Goal: Task Accomplishment & Management: Complete application form

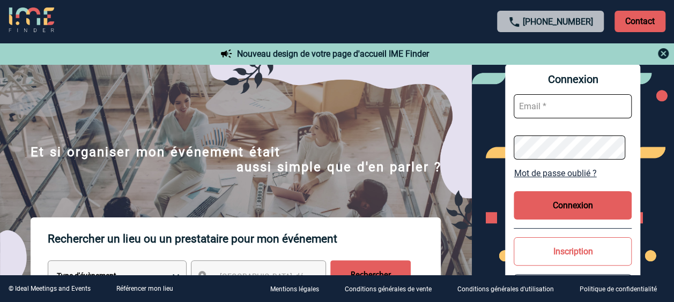
type input "beatrice.coppens@abeille-assurances.fr"
click at [578, 205] on button "Connexion" at bounding box center [573, 205] width 118 height 28
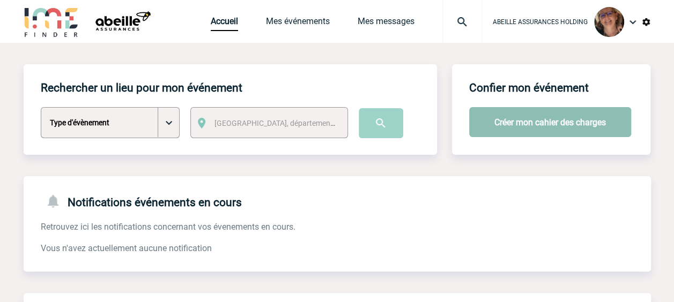
click at [548, 131] on button "Créer mon cahier des charges" at bounding box center [550, 122] width 162 height 30
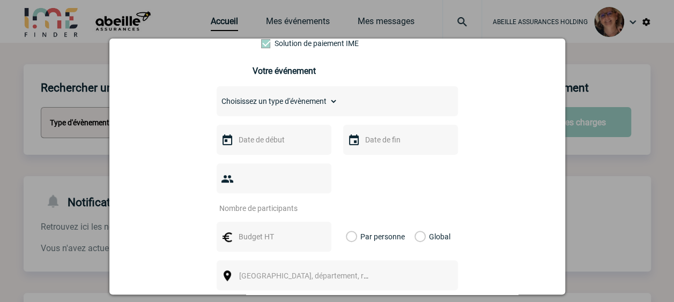
scroll to position [157, 0]
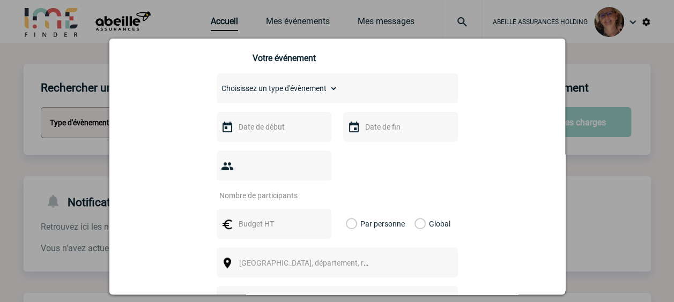
click at [296, 92] on select "Choisissez un type d'évènement Séminaire avec nuitée Séminaire sans nuitée Repa…" at bounding box center [277, 88] width 121 height 15
click at [217, 84] on select "Choisissez un type d'évènement Séminaire avec nuitée Séminaire sans nuitée Repa…" at bounding box center [277, 88] width 121 height 15
click at [309, 96] on select "Choisissez un type d'évènement Séminaire avec nuitée Séminaire sans nuitée Repa…" at bounding box center [277, 88] width 121 height 15
select select "2"
click at [217, 84] on select "Choisissez un type d'évènement Séminaire avec nuitée Séminaire sans nuitée Repa…" at bounding box center [277, 88] width 121 height 15
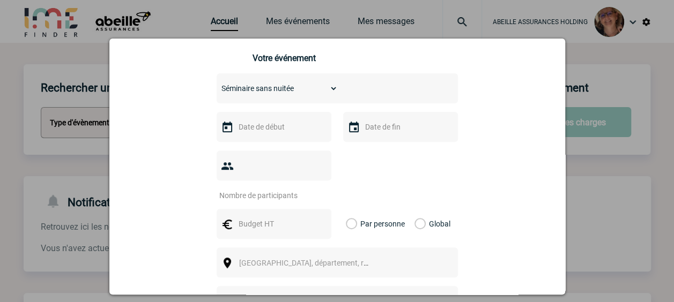
click at [269, 139] on div at bounding box center [274, 127] width 115 height 30
click at [271, 134] on input "text" at bounding box center [273, 127] width 74 height 14
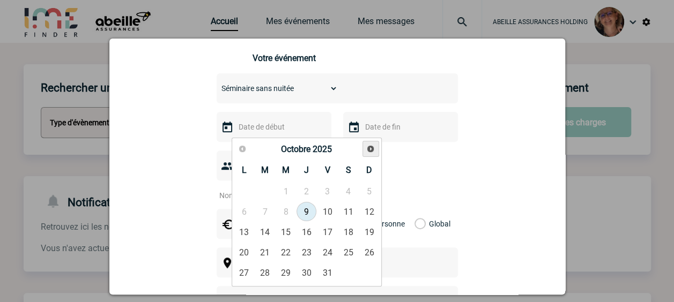
click at [372, 152] on span "Suivant" at bounding box center [370, 149] width 9 height 9
click at [371, 147] on span "Suivant" at bounding box center [370, 149] width 9 height 9
click at [243, 211] on link "8" at bounding box center [244, 211] width 20 height 19
type input "08-12-2025"
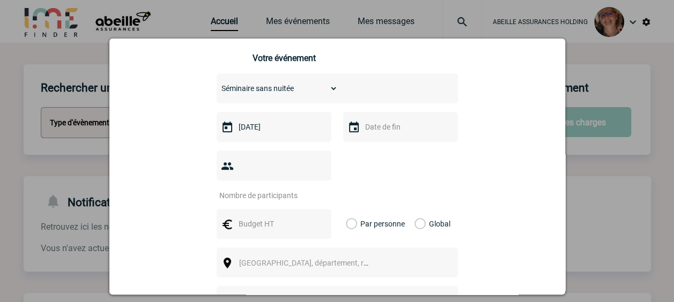
click at [380, 132] on input "text" at bounding box center [400, 127] width 74 height 14
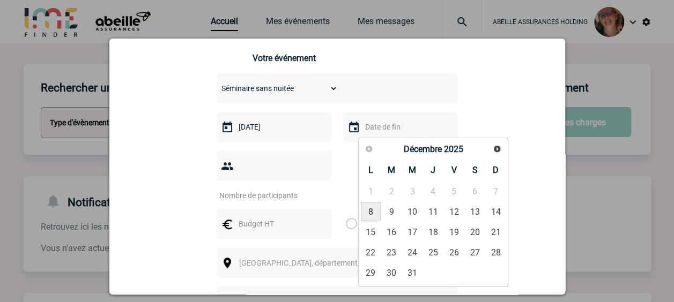
click at [371, 211] on link "8" at bounding box center [371, 211] width 20 height 19
type input "08-12-2025"
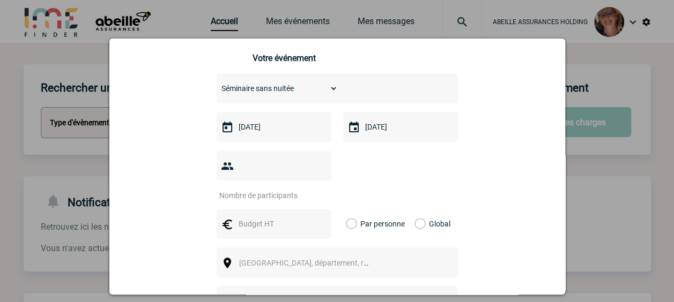
click at [300, 189] on input "number" at bounding box center [267, 196] width 101 height 14
type input "8"
click at [253, 217] on input "text" at bounding box center [273, 224] width 74 height 14
type input "1500"
click at [415, 209] on label "Global" at bounding box center [418, 224] width 7 height 30
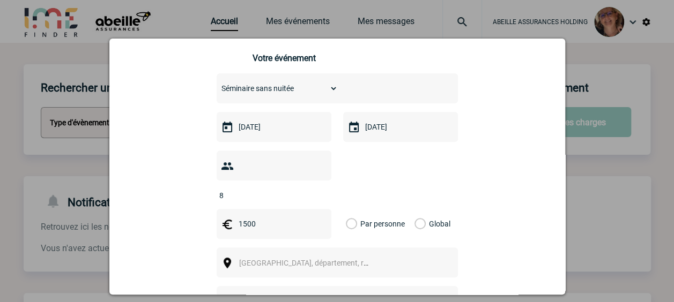
click at [0, 0] on input "Global" at bounding box center [0, 0] width 0 height 0
click at [335, 256] on span "Ville, département, région..." at bounding box center [308, 263] width 147 height 15
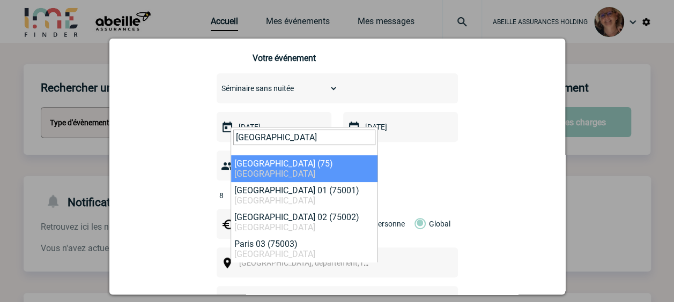
type input "PARIS"
select select "3"
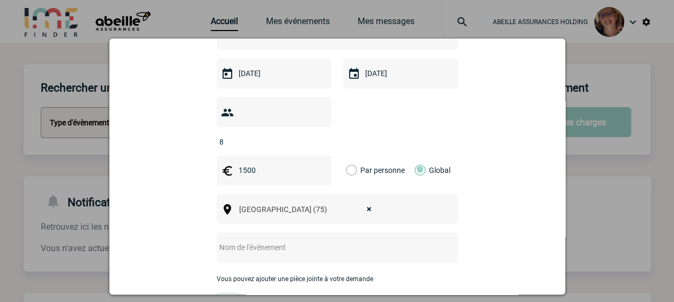
scroll to position [264, 0]
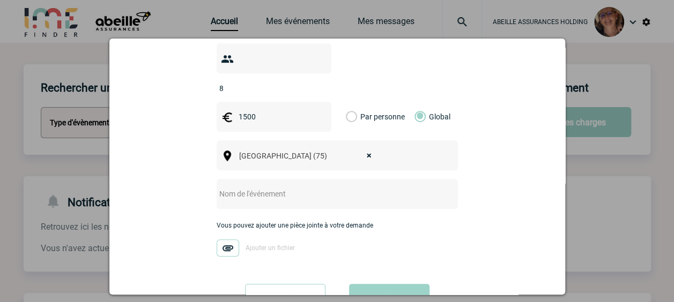
click at [334, 187] on input "text" at bounding box center [323, 194] width 213 height 14
type input "Offsite P2M"
click at [491, 204] on div "Vous nous confiez la gestion de votre projet, nous vous remercions de préciser …" at bounding box center [337, 77] width 429 height 489
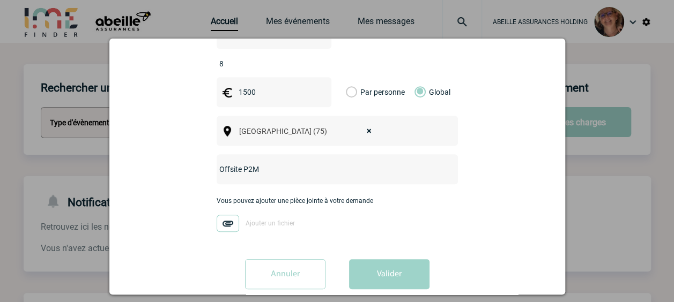
scroll to position [292, 0]
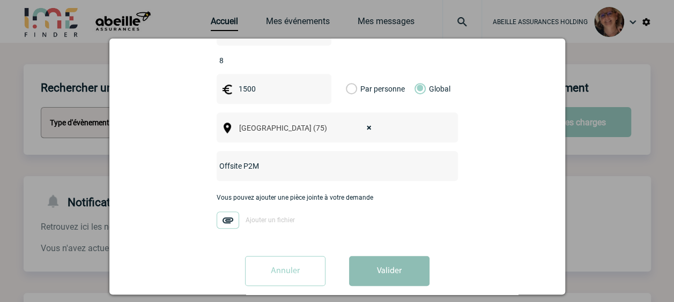
click at [398, 256] on button "Valider" at bounding box center [389, 271] width 80 height 30
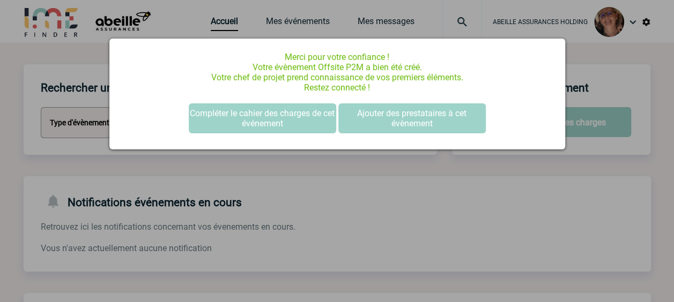
scroll to position [0, 0]
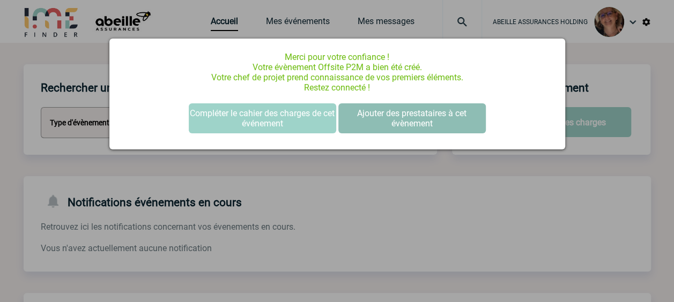
click at [398, 117] on button "Ajouter des prestataires à cet évènement" at bounding box center [411, 118] width 147 height 30
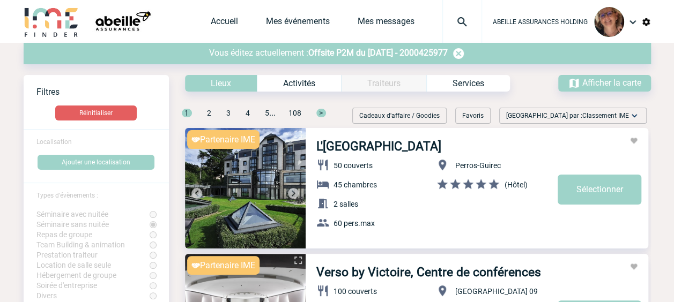
click at [562, 118] on span "Trier par : Classement IME" at bounding box center [567, 115] width 123 height 11
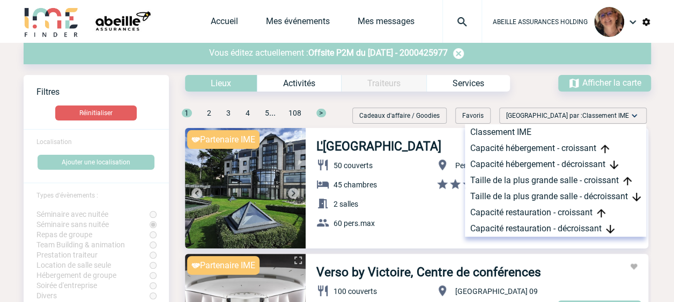
click at [562, 118] on span "Trier par : Classement IME" at bounding box center [567, 115] width 123 height 11
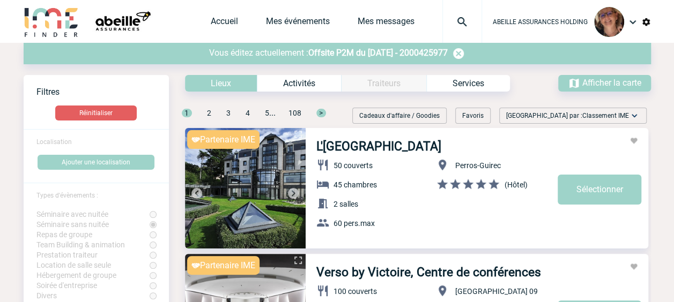
click at [491, 119] on div "Favoris" at bounding box center [472, 116] width 35 height 16
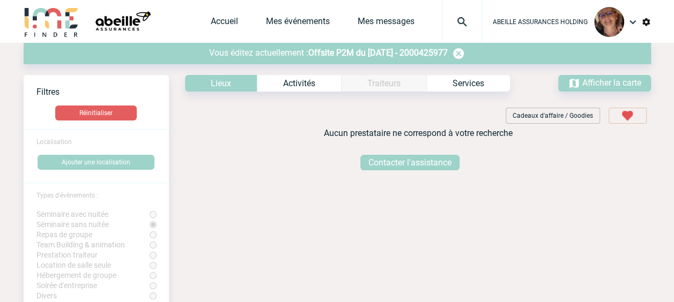
click at [579, 85] on img at bounding box center [574, 83] width 12 height 12
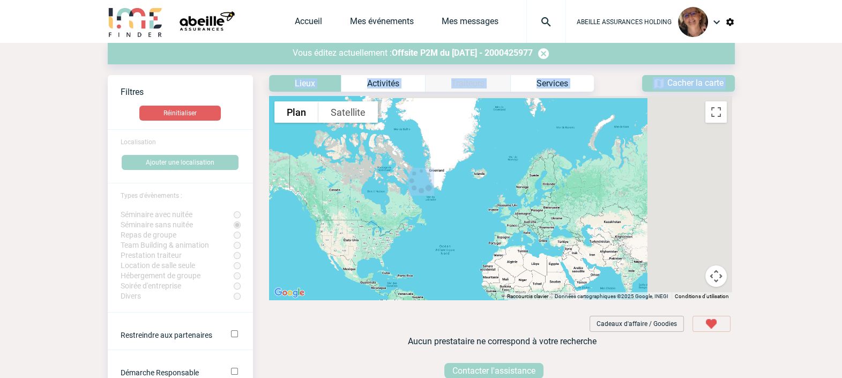
drag, startPoint x: 424, startPoint y: 208, endPoint x: 501, endPoint y: 216, distance: 78.2
click at [501, 216] on div "Voir les filtres Filtres Réinitialiser Localisation Ajouter une localisation Ty…" at bounding box center [421, 224] width 627 height 321
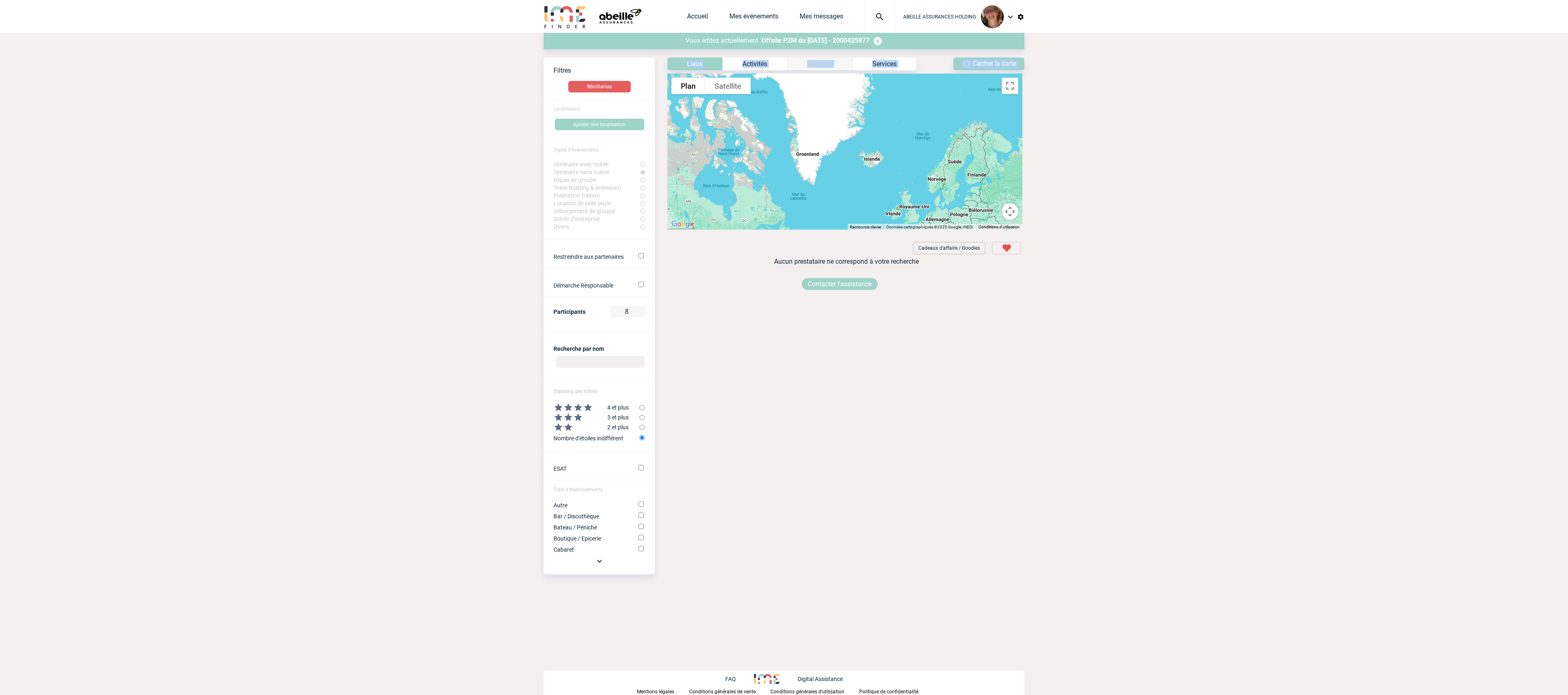
drag, startPoint x: 752, startPoint y: 172, endPoint x: 1073, endPoint y: 196, distance: 321.9
click at [523, 196] on body "ABEILLE ASSURANCES HOLDING Accueil Mes événements 0" at bounding box center [784, 347] width 1568 height 695
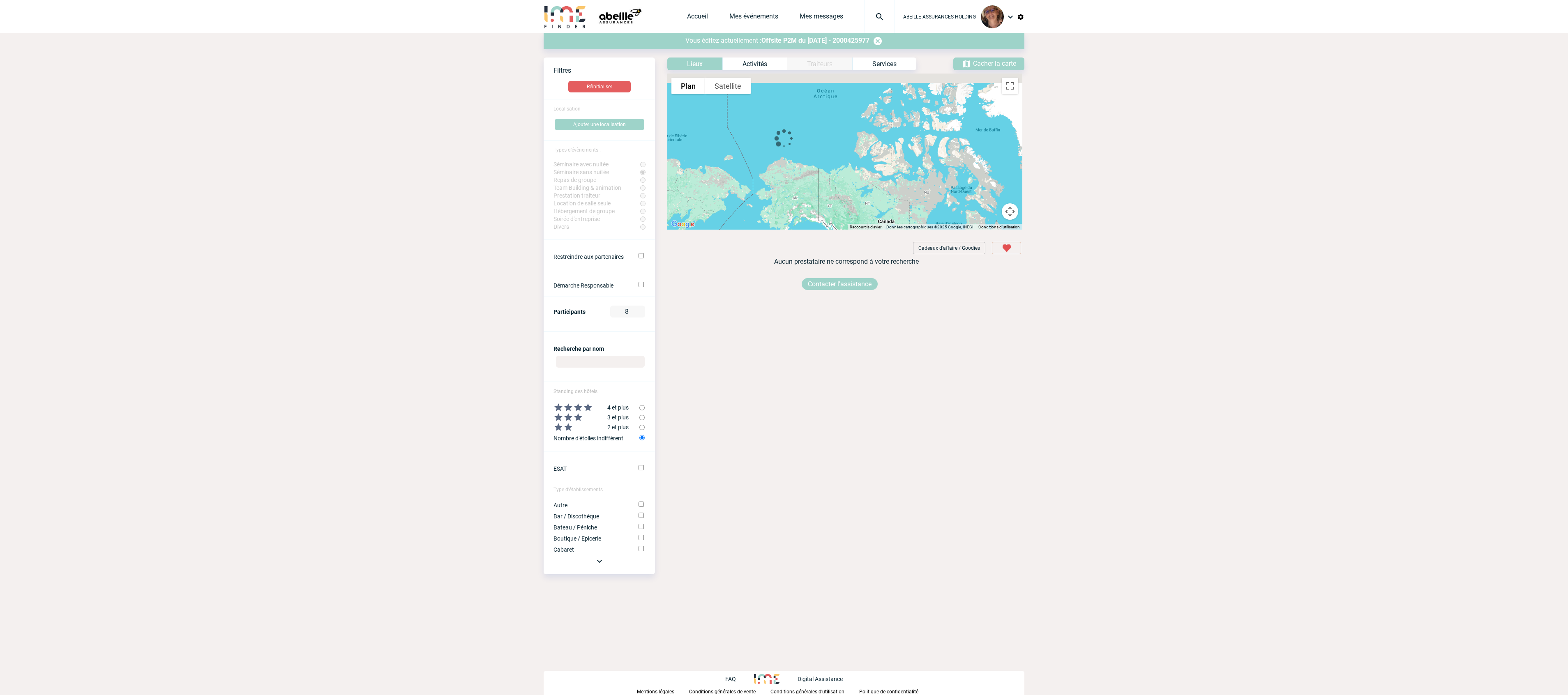
drag, startPoint x: 762, startPoint y: 172, endPoint x: 961, endPoint y: 228, distance: 206.7
click at [523, 228] on div "Vous pouvez zoomer sur la carte à l'aide de CTRL+Molette de défilement Plan Rel…" at bounding box center [845, 152] width 355 height 156
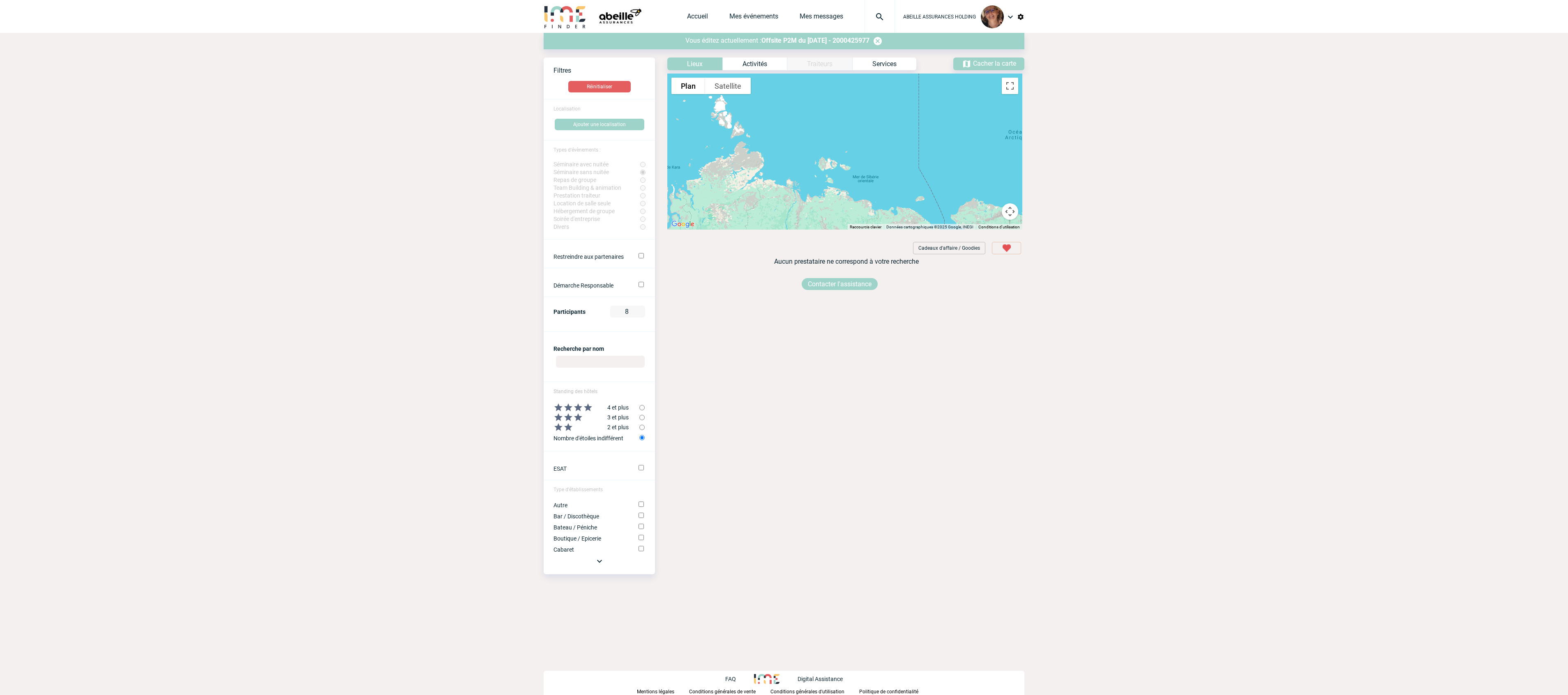
drag, startPoint x: 809, startPoint y: 147, endPoint x: 986, endPoint y: 186, distance: 181.2
click at [523, 186] on div at bounding box center [845, 152] width 355 height 156
drag, startPoint x: 931, startPoint y: 131, endPoint x: 830, endPoint y: 205, distance: 125.2
click at [523, 205] on div "Voir les filtres Filtres Réinitialiser Localisation Ajouter une localisation Ty…" at bounding box center [783, 172] width 481 height 246
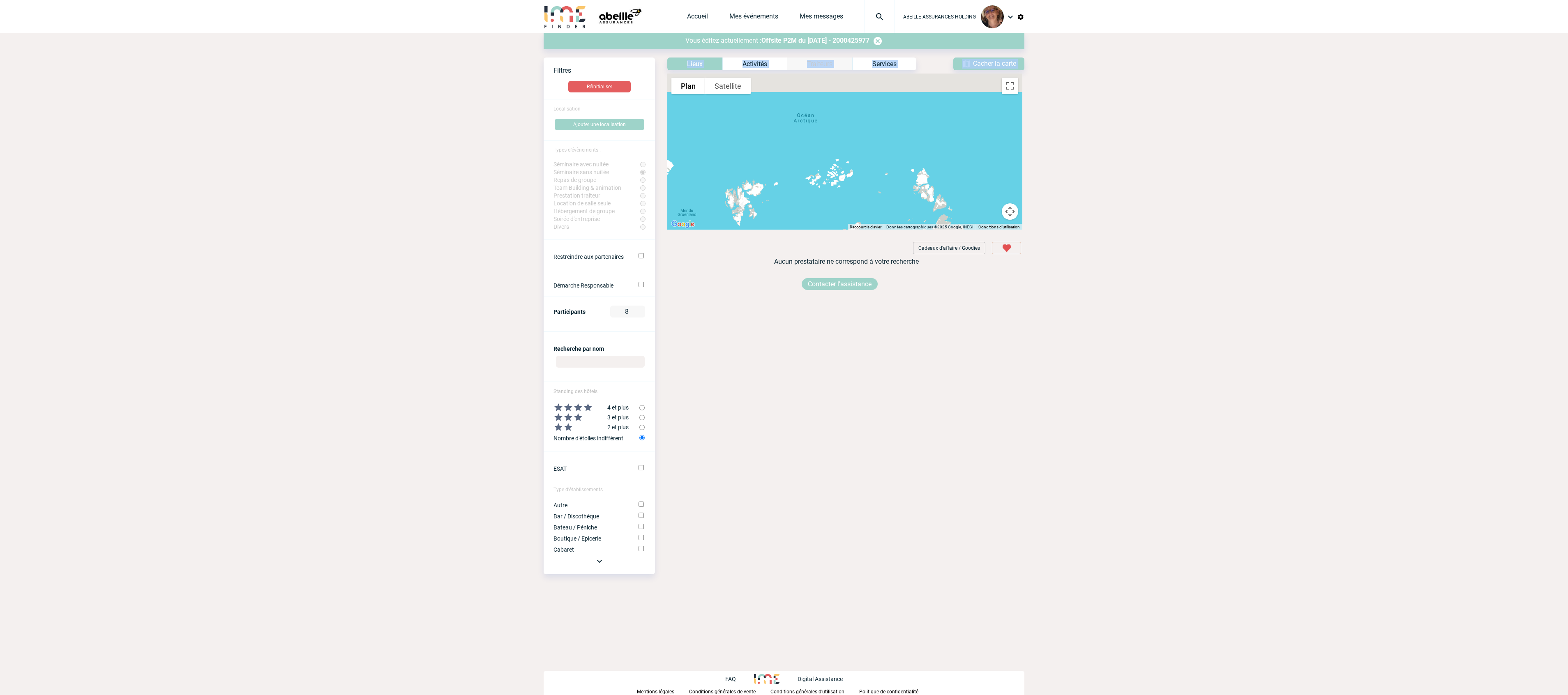
drag, startPoint x: 828, startPoint y: 205, endPoint x: 936, endPoint y: 231, distance: 111.1
click at [523, 231] on div "Voir les filtres Filtres Réinitialiser Localisation Ajouter une localisation Ty…" at bounding box center [783, 172] width 481 height 246
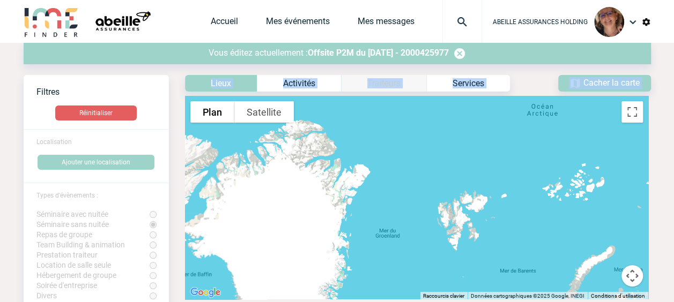
drag, startPoint x: 372, startPoint y: 204, endPoint x: 499, endPoint y: 171, distance: 130.9
click at [578, 156] on div at bounding box center [416, 198] width 463 height 204
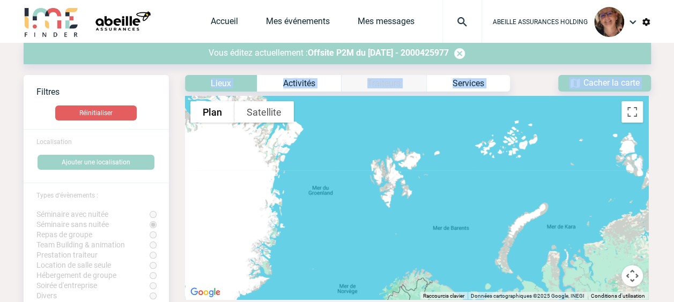
drag, startPoint x: 235, startPoint y: 174, endPoint x: 106, endPoint y: 138, distance: 133.5
click at [105, 137] on div "Voir les filtres Filtres Réinitialiser Localisation Ajouter une localisation Ty…" at bounding box center [337, 224] width 627 height 321
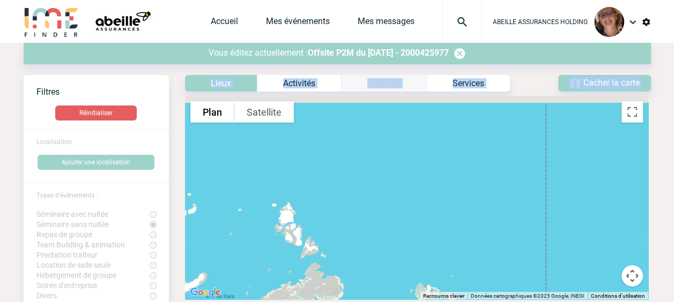
drag, startPoint x: 457, startPoint y: 169, endPoint x: 242, endPoint y: 243, distance: 227.2
click at [179, 232] on div "Pour parcourir la carte en mode tactile, appuyez deux fois dessus et maintenez …" at bounding box center [410, 196] width 482 height 208
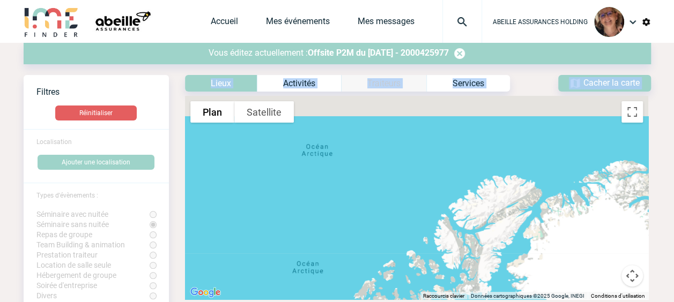
drag, startPoint x: 492, startPoint y: 220, endPoint x: 213, endPoint y: 228, distance: 279.0
click at [213, 228] on div at bounding box center [416, 198] width 463 height 204
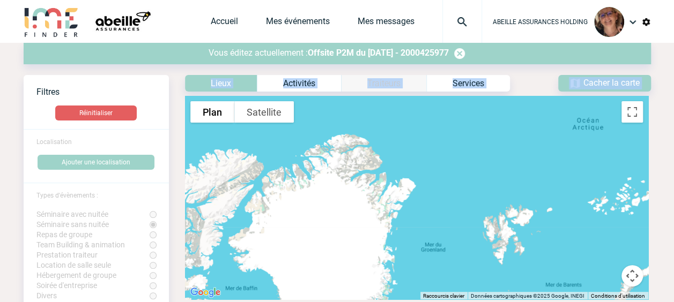
drag, startPoint x: 455, startPoint y: 230, endPoint x: 210, endPoint y: 246, distance: 245.6
click at [226, 243] on div at bounding box center [416, 198] width 463 height 204
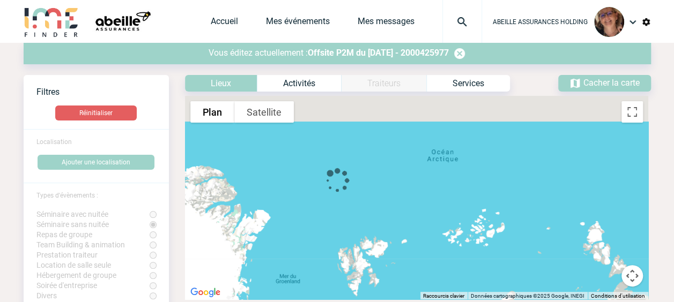
drag, startPoint x: 423, startPoint y: 213, endPoint x: 149, endPoint y: 206, distance: 274.7
click at [154, 204] on div "Voir les filtres Filtres Réinitialiser Localisation Ajouter une localisation Ty…" at bounding box center [337, 224] width 627 height 321
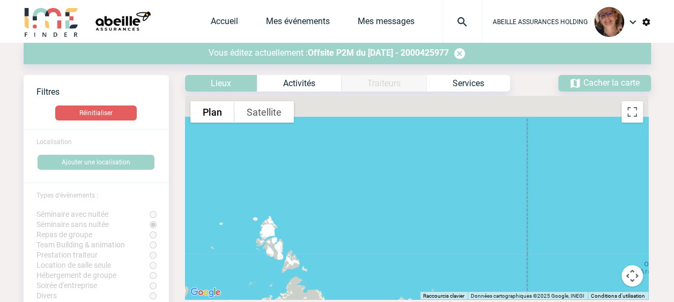
drag, startPoint x: 504, startPoint y: 203, endPoint x: 182, endPoint y: 205, distance: 321.2
click at [182, 205] on div "Pour parcourir la carte en mode tactile, appuyez deux fois dessus et maintenez …" at bounding box center [410, 196] width 482 height 208
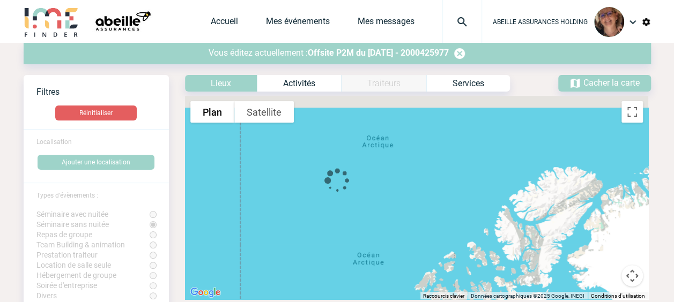
drag, startPoint x: 464, startPoint y: 221, endPoint x: 181, endPoint y: 209, distance: 282.9
click at [158, 205] on div "Voir les filtres Filtres Réinitialiser Localisation Ajouter une localisation Ty…" at bounding box center [337, 224] width 627 height 321
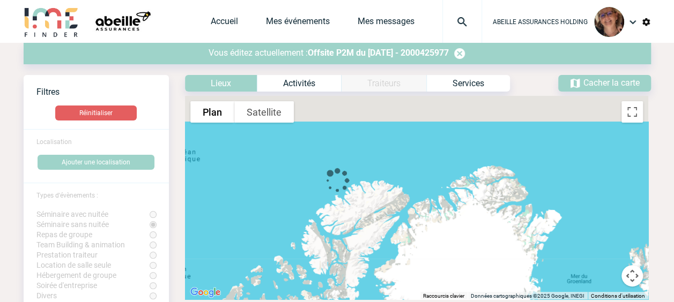
drag, startPoint x: 467, startPoint y: 240, endPoint x: 316, endPoint y: 224, distance: 151.5
click at [316, 224] on div at bounding box center [416, 198] width 463 height 204
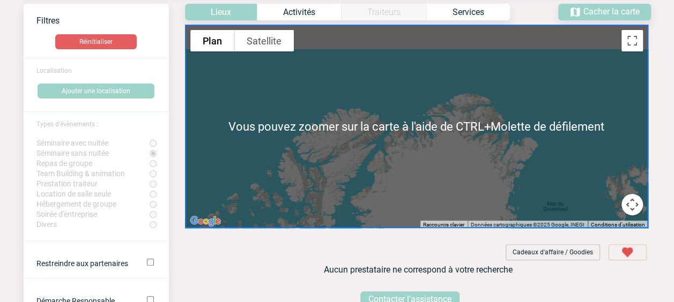
scroll to position [54, 0]
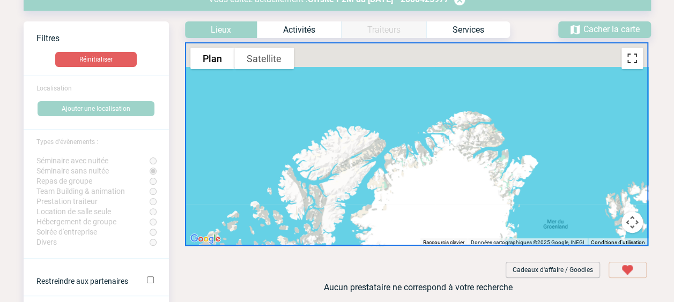
click at [630, 59] on button "Passer en plein écran" at bounding box center [632, 58] width 21 height 21
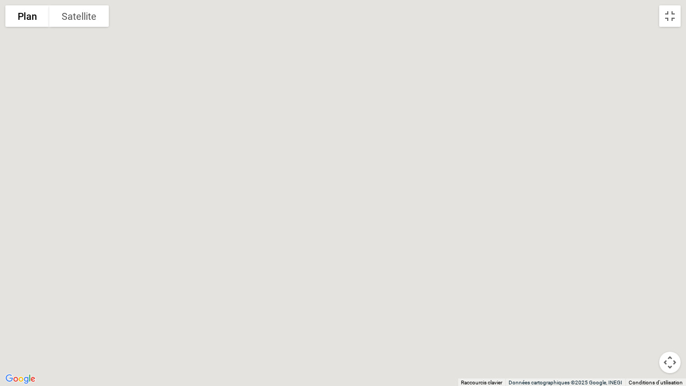
drag, startPoint x: 320, startPoint y: 290, endPoint x: 375, endPoint y: 108, distance: 190.0
click at [374, 108] on div at bounding box center [343, 193] width 686 height 386
drag, startPoint x: 338, startPoint y: 282, endPoint x: 384, endPoint y: 193, distance: 99.8
click at [395, 180] on div at bounding box center [343, 193] width 686 height 386
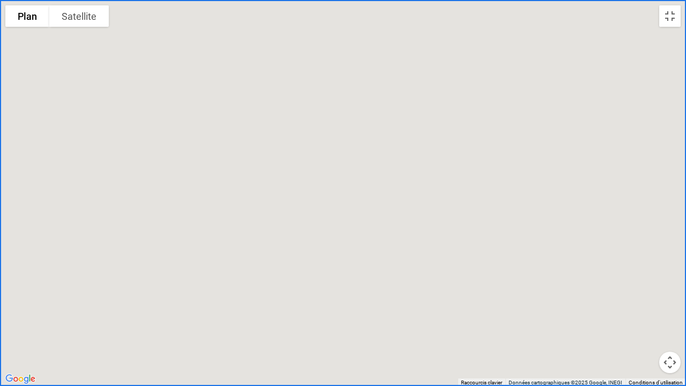
drag, startPoint x: 319, startPoint y: 299, endPoint x: 373, endPoint y: 214, distance: 101.0
click at [369, 221] on div at bounding box center [343, 193] width 686 height 386
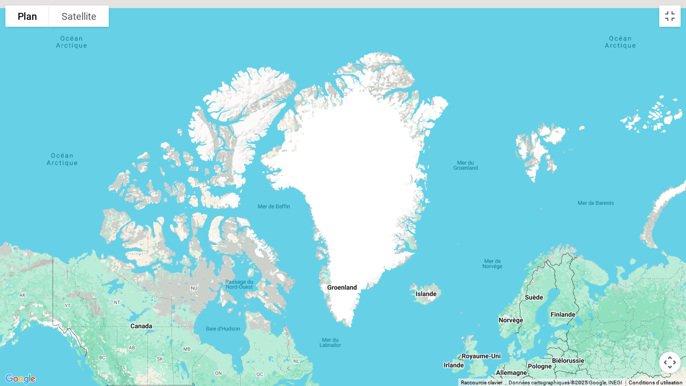
drag, startPoint x: 240, startPoint y: 320, endPoint x: 330, endPoint y: 91, distance: 245.8
click at [329, 88] on div at bounding box center [343, 193] width 686 height 386
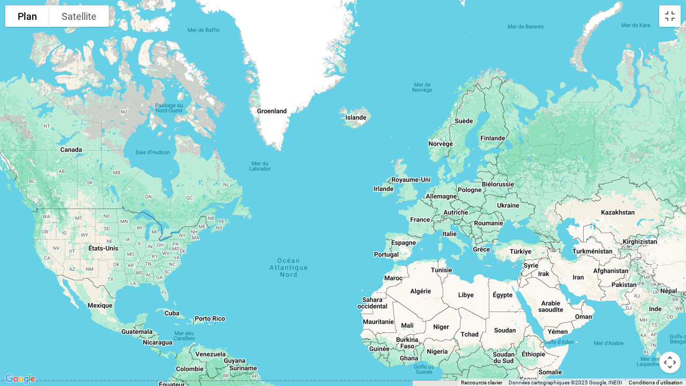
drag, startPoint x: 315, startPoint y: 256, endPoint x: 202, endPoint y: 101, distance: 192.3
click at [204, 101] on div at bounding box center [343, 193] width 686 height 386
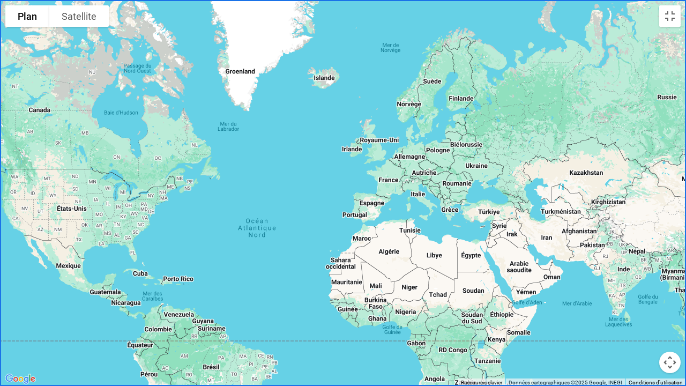
click at [389, 181] on div at bounding box center [343, 193] width 686 height 386
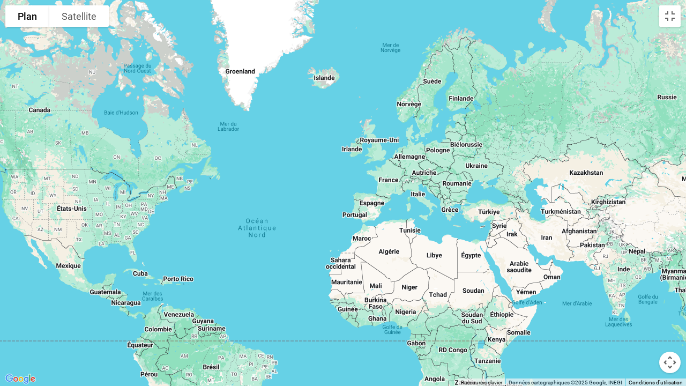
click at [389, 181] on div at bounding box center [343, 193] width 686 height 386
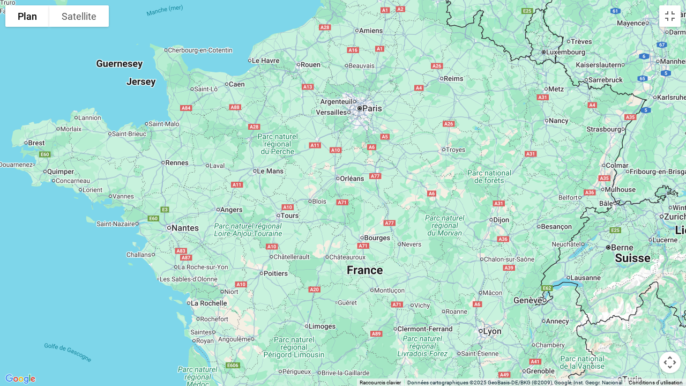
drag, startPoint x: 379, startPoint y: 79, endPoint x: 364, endPoint y: 235, distance: 156.3
click at [365, 234] on div at bounding box center [343, 193] width 686 height 386
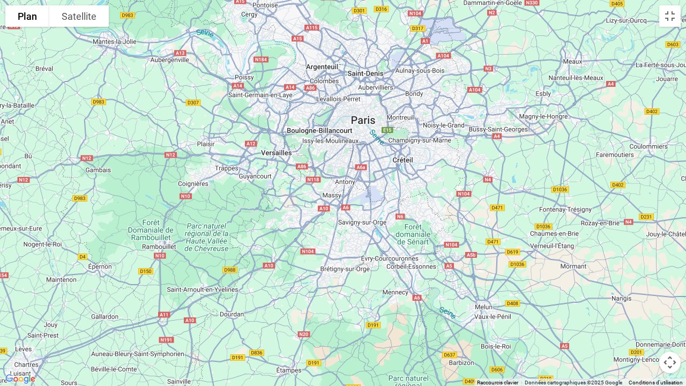
drag, startPoint x: 358, startPoint y: 102, endPoint x: 351, endPoint y: 265, distance: 163.2
click at [352, 261] on div at bounding box center [343, 193] width 686 height 386
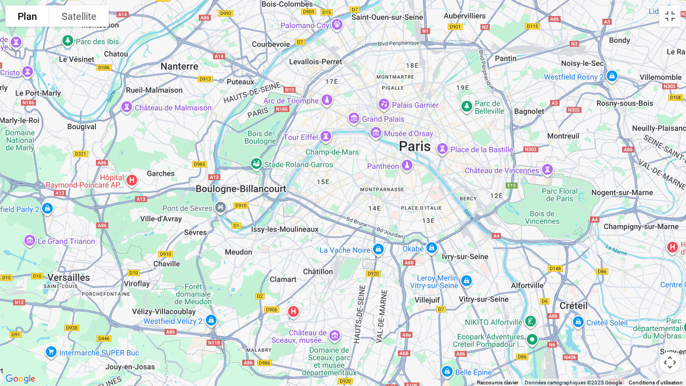
drag, startPoint x: 379, startPoint y: 156, endPoint x: 417, endPoint y: 233, distance: 86.3
click at [414, 230] on div at bounding box center [343, 193] width 686 height 386
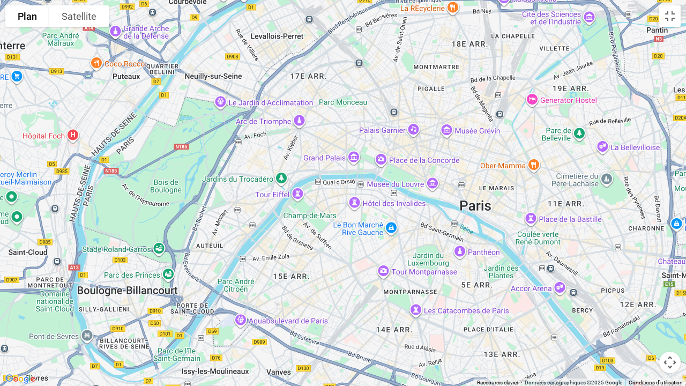
drag, startPoint x: 377, startPoint y: 156, endPoint x: 421, endPoint y: 257, distance: 110.2
click at [421, 257] on div at bounding box center [343, 193] width 686 height 386
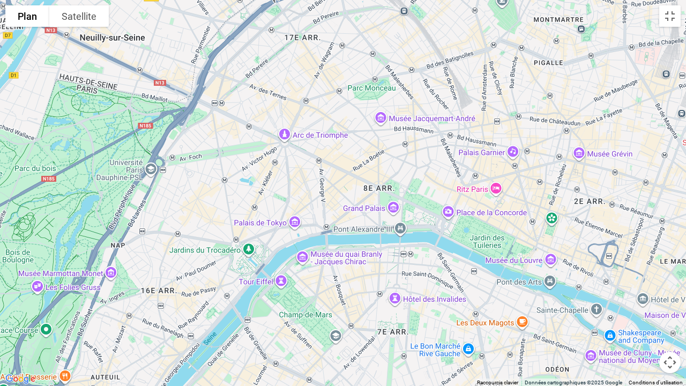
drag, startPoint x: 420, startPoint y: 214, endPoint x: 544, endPoint y: 370, distance: 199.2
click at [544, 302] on div at bounding box center [343, 193] width 686 height 386
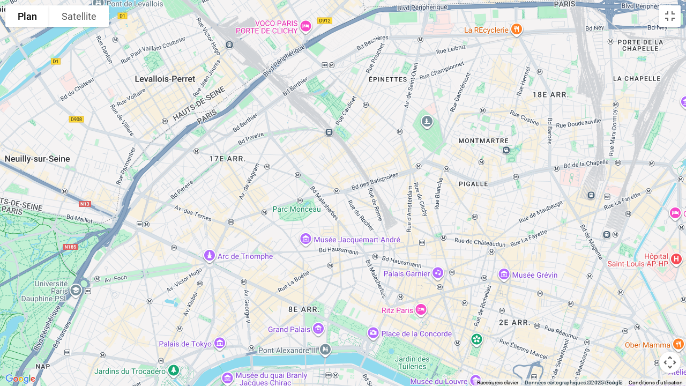
drag, startPoint x: 464, startPoint y: 259, endPoint x: 380, endPoint y: 357, distance: 129.2
click at [370, 302] on div at bounding box center [343, 193] width 686 height 386
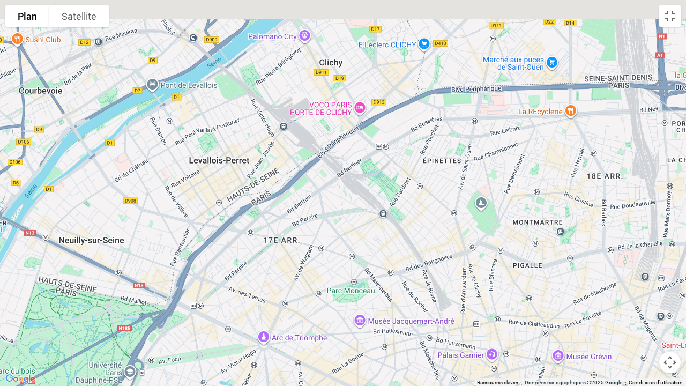
drag, startPoint x: 432, startPoint y: 263, endPoint x: 488, endPoint y: 341, distance: 96.4
click at [488, 302] on div at bounding box center [343, 193] width 686 height 386
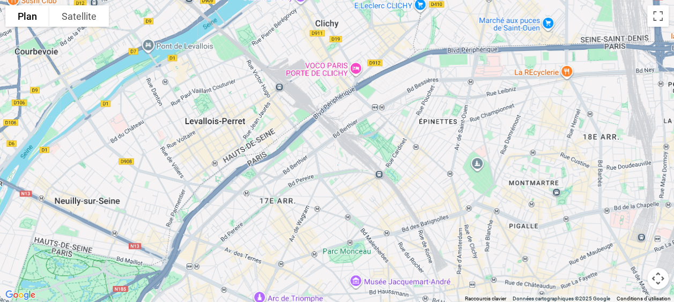
scroll to position [161, 0]
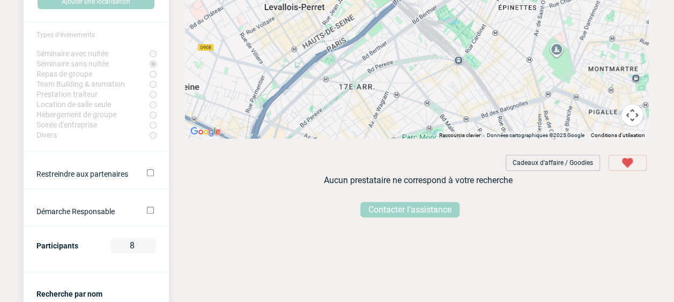
click at [153, 176] on input "Restreindre aux partenaires" at bounding box center [150, 172] width 7 height 7
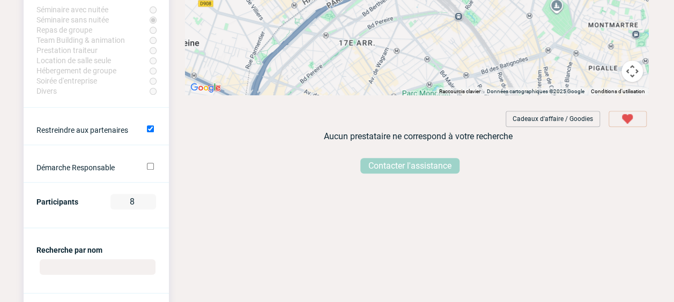
scroll to position [215, 0]
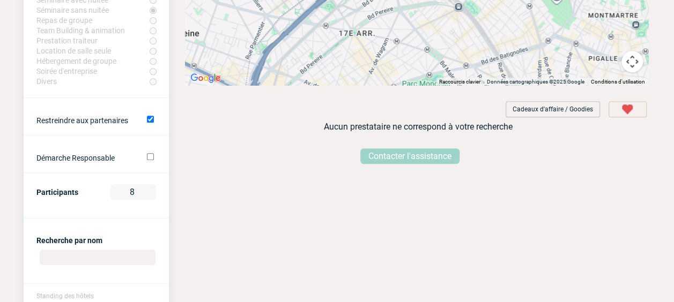
click at [151, 123] on input "Restreindre aux partenaires" at bounding box center [150, 119] width 7 height 7
checkbox input "true"
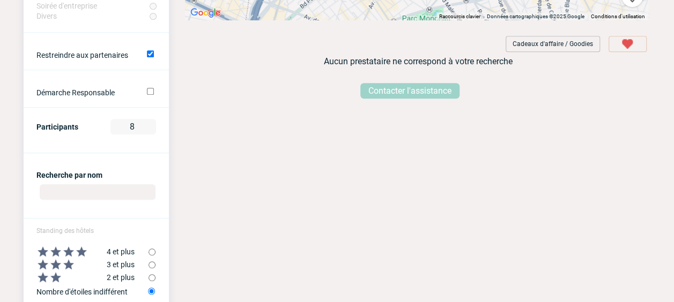
scroll to position [322, 0]
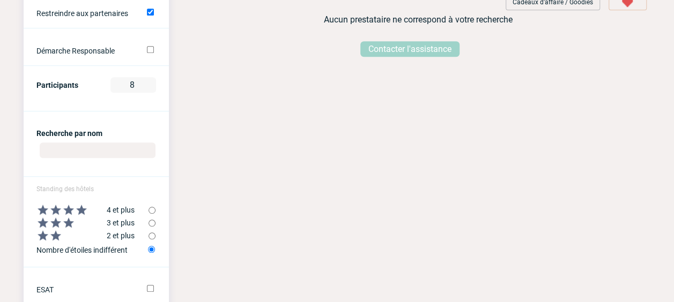
click at [106, 158] on input "Recherche par nom" at bounding box center [98, 151] width 116 height 16
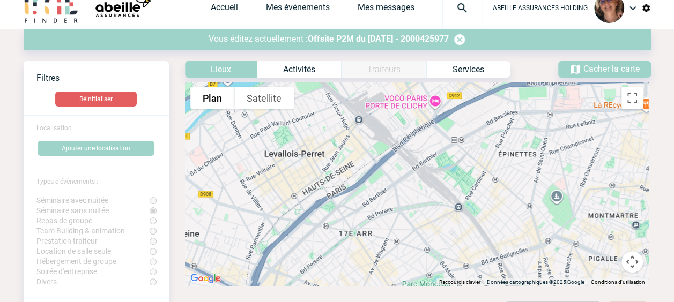
scroll to position [0, 0]
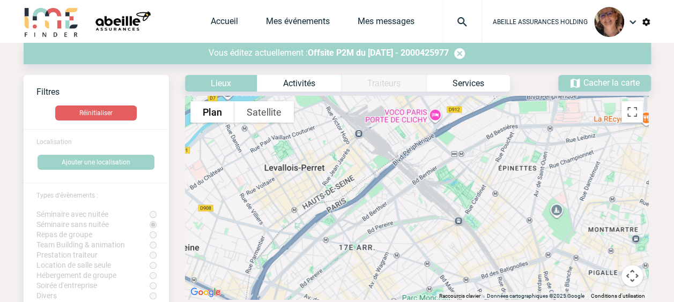
click at [62, 145] on span "Localisation" at bounding box center [53, 142] width 35 height 8
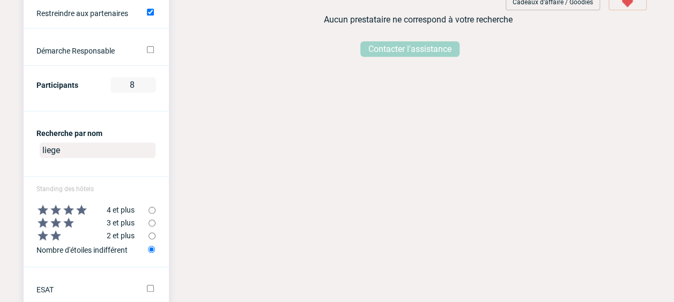
scroll to position [375, 0]
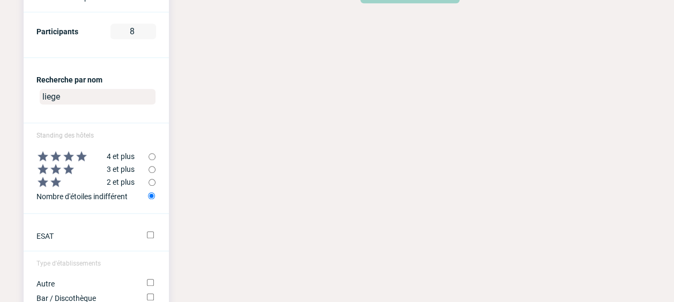
drag, startPoint x: 72, startPoint y: 101, endPoint x: 19, endPoint y: 100, distance: 53.1
click at [19, 100] on body "ABEILLE ASSURANCES HOLDING Accueil Mes événements 0" at bounding box center [337, 21] width 674 height 793
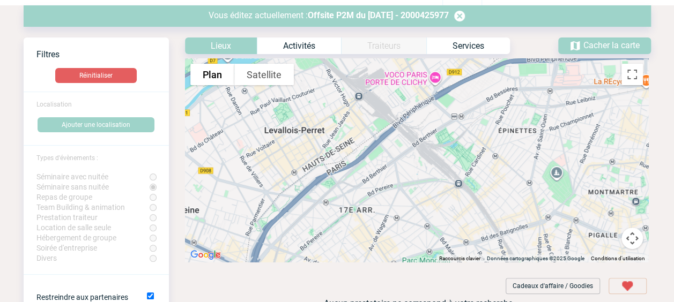
scroll to position [0, 0]
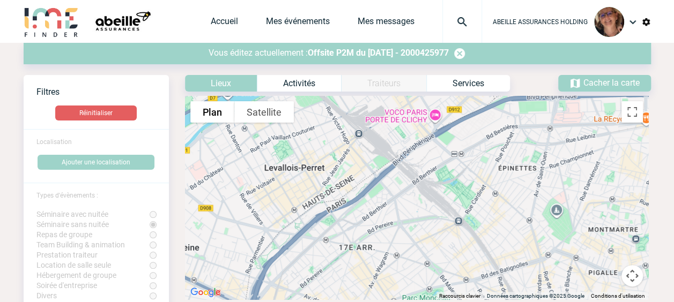
type input "chateauform liege"
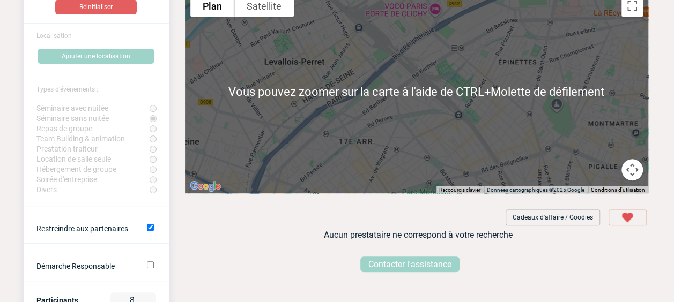
scroll to position [107, 0]
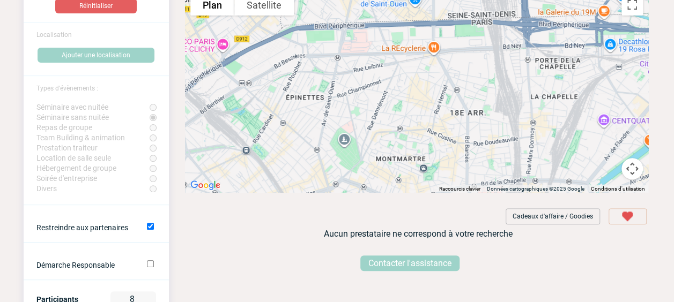
drag, startPoint x: 545, startPoint y: 116, endPoint x: 312, endPoint y: 161, distance: 237.6
click at [312, 161] on div at bounding box center [416, 91] width 463 height 204
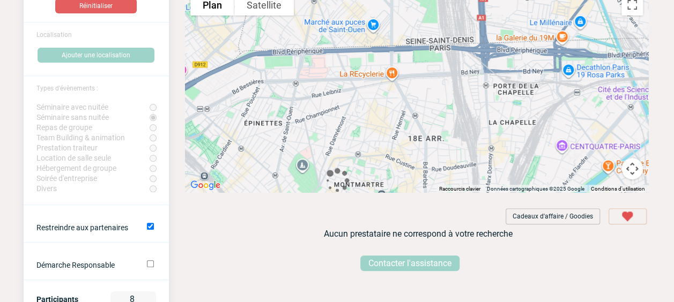
drag, startPoint x: 487, startPoint y: 110, endPoint x: 346, endPoint y: 135, distance: 142.7
click at [346, 135] on div at bounding box center [416, 91] width 463 height 204
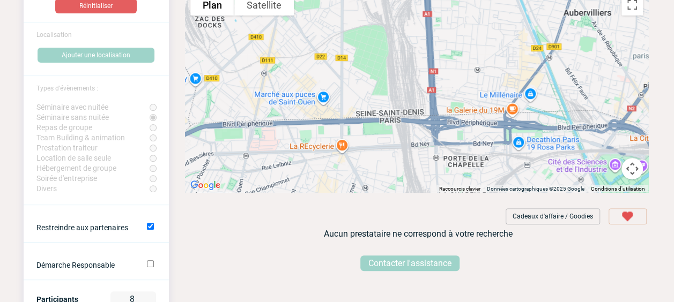
drag, startPoint x: 453, startPoint y: 98, endPoint x: 400, endPoint y: 172, distance: 90.8
click at [400, 172] on div at bounding box center [416, 91] width 463 height 204
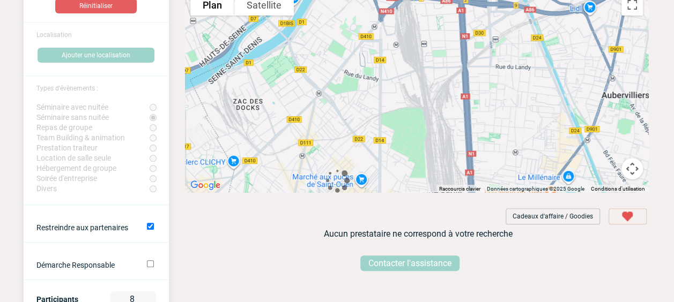
drag, startPoint x: 423, startPoint y: 94, endPoint x: 461, endPoint y: 178, distance: 92.4
click at [461, 178] on div "Voir les filtres Filtres Réinitialiser Localisation Ajouter une localisation Ty…" at bounding box center [337, 117] width 627 height 321
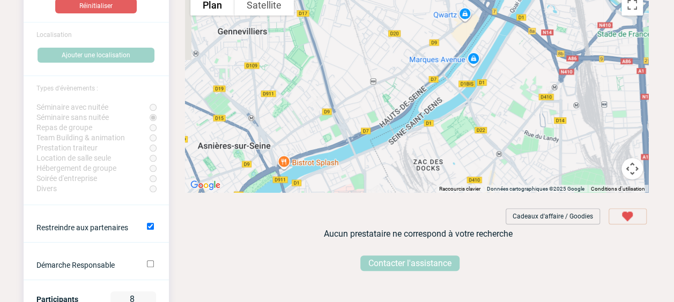
drag, startPoint x: 441, startPoint y: 66, endPoint x: 582, endPoint y: 97, distance: 144.2
click at [593, 99] on div at bounding box center [416, 91] width 463 height 204
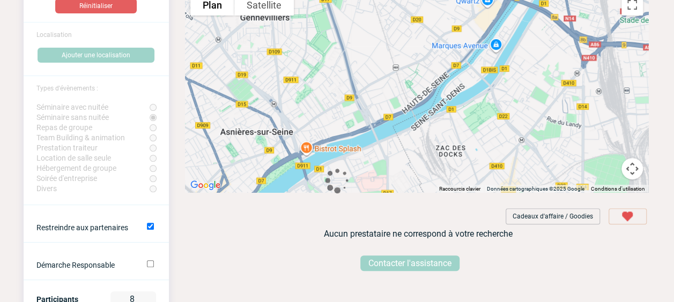
drag, startPoint x: 479, startPoint y: 112, endPoint x: 570, endPoint y: 65, distance: 101.2
click at [570, 65] on div at bounding box center [416, 91] width 463 height 204
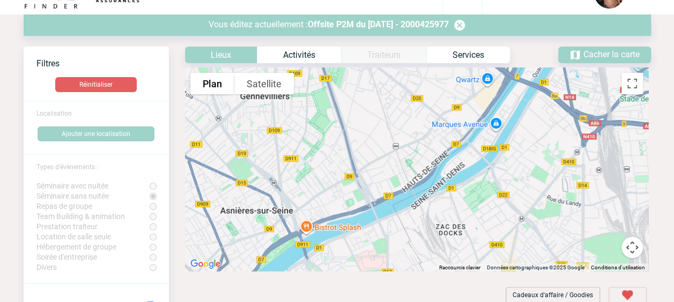
scroll to position [0, 0]
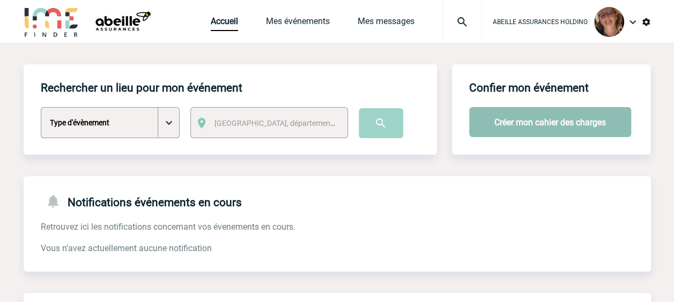
click at [572, 125] on button "Créer mon cahier des charges" at bounding box center [550, 122] width 162 height 30
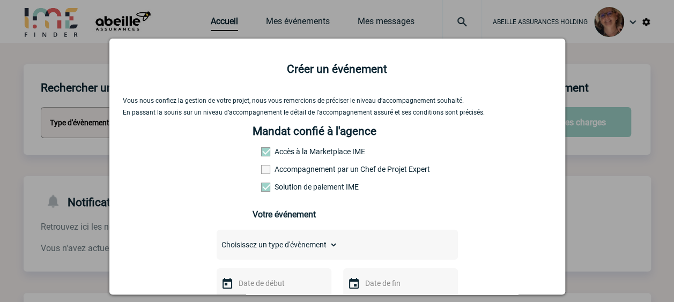
click at [627, 239] on div at bounding box center [337, 151] width 674 height 302
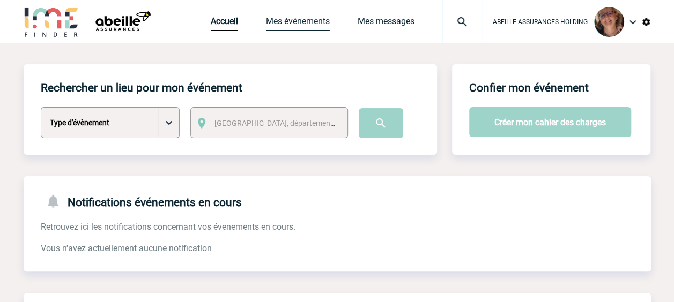
click at [307, 21] on link "Mes événements" at bounding box center [298, 23] width 64 height 15
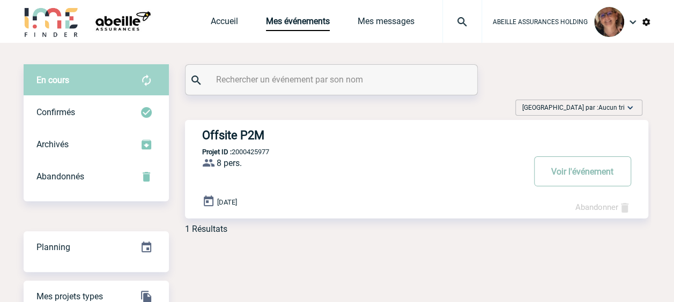
click at [564, 171] on button "Voir l'événement" at bounding box center [582, 172] width 97 height 30
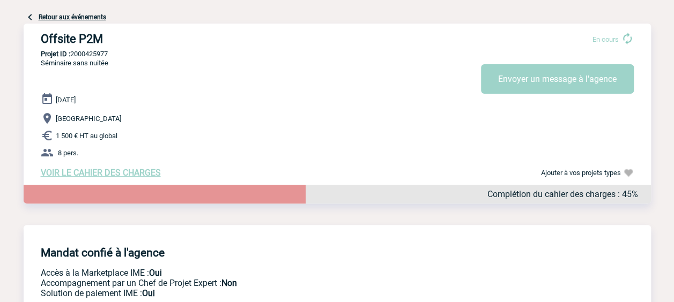
scroll to position [107, 0]
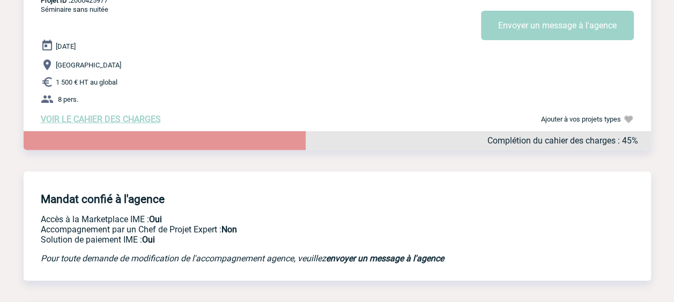
click at [123, 122] on span "VOIR LE CAHIER DES CHARGES" at bounding box center [101, 119] width 120 height 10
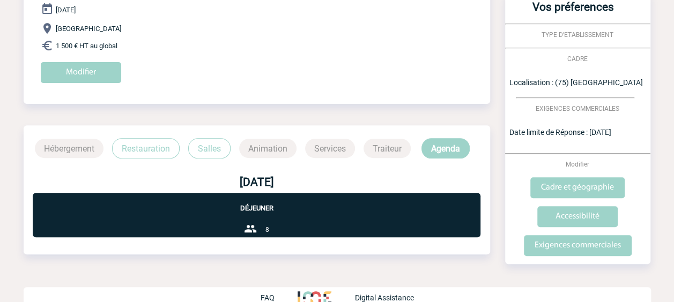
scroll to position [164, 0]
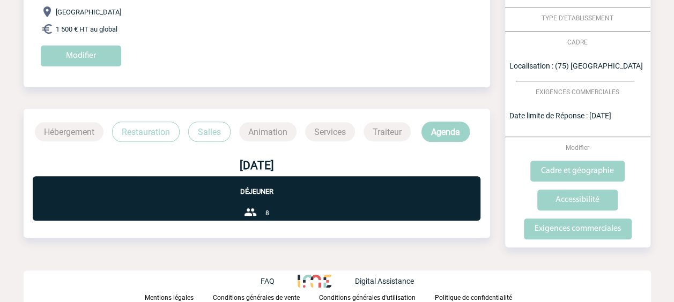
click at [200, 134] on p "Salles" at bounding box center [209, 132] width 42 height 20
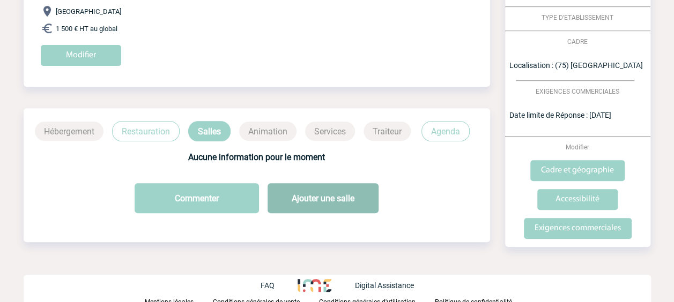
click at [308, 196] on button "Ajouter une salle" at bounding box center [323, 198] width 111 height 30
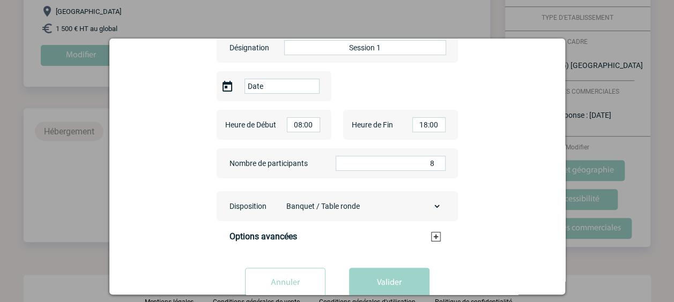
scroll to position [57, 0]
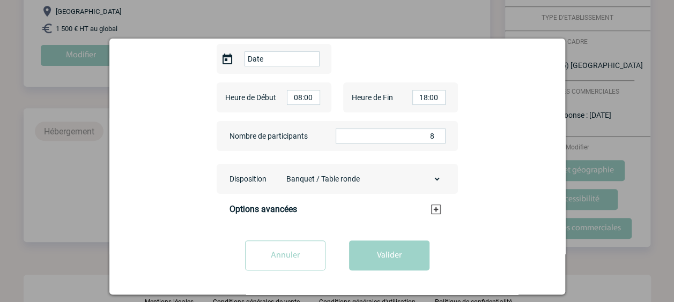
click at [431, 208] on h3 "Options avancées" at bounding box center [335, 209] width 211 height 10
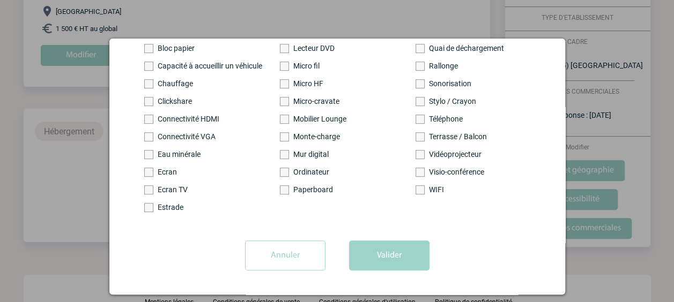
scroll to position [346, 0]
click at [278, 259] on input "Annuler" at bounding box center [285, 256] width 80 height 30
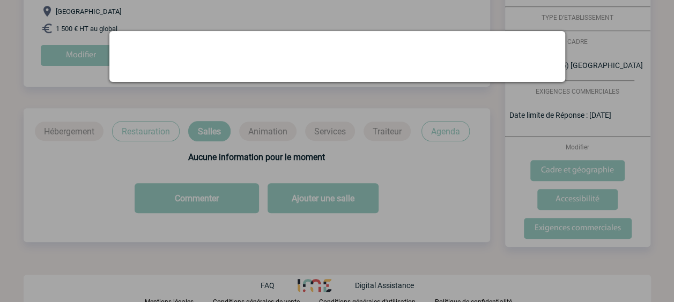
scroll to position [0, 0]
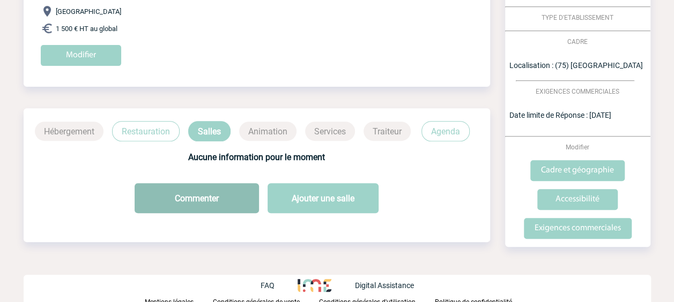
click at [211, 194] on button "Commenter" at bounding box center [197, 198] width 124 height 30
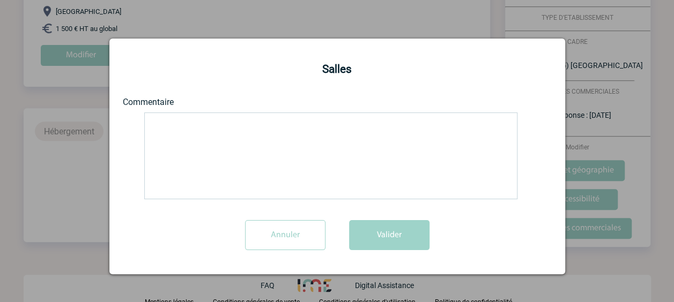
click at [264, 146] on textarea at bounding box center [330, 156] width 373 height 87
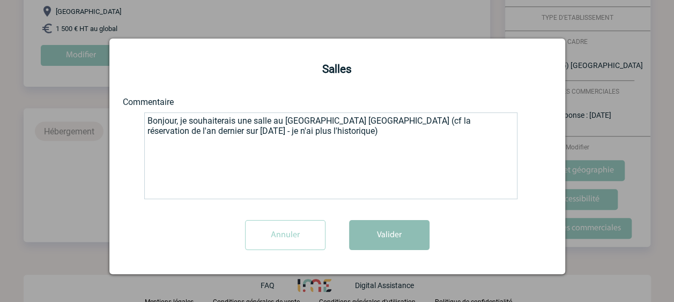
type textarea "Bonjour, je souhaiterais une salle au [GEOGRAPHIC_DATA] [GEOGRAPHIC_DATA] (cf l…"
click at [388, 240] on button "Valider" at bounding box center [389, 235] width 80 height 30
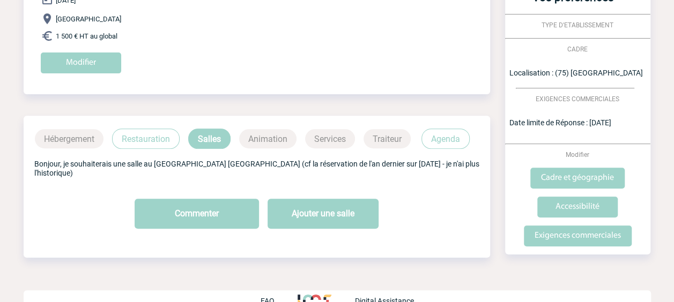
scroll to position [167, 0]
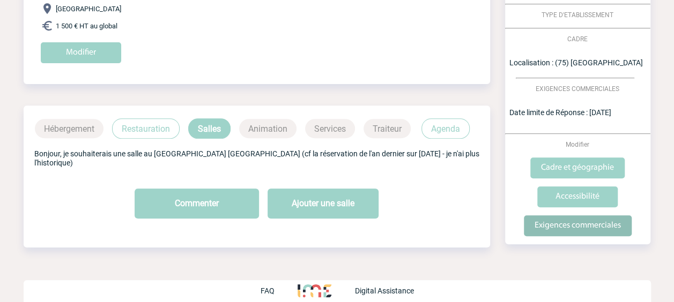
click at [575, 230] on input "Exigences commerciales" at bounding box center [578, 226] width 108 height 21
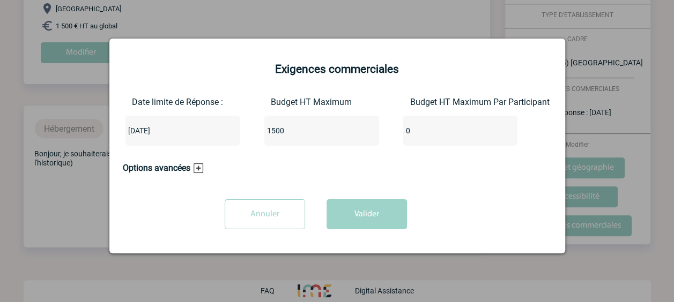
click at [179, 168] on h3 "Options avancées" at bounding box center [163, 168] width 80 height 10
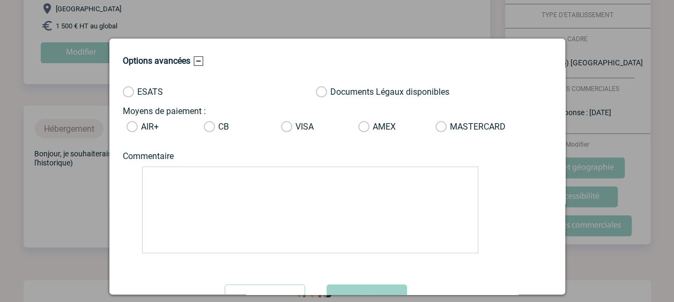
scroll to position [137, 0]
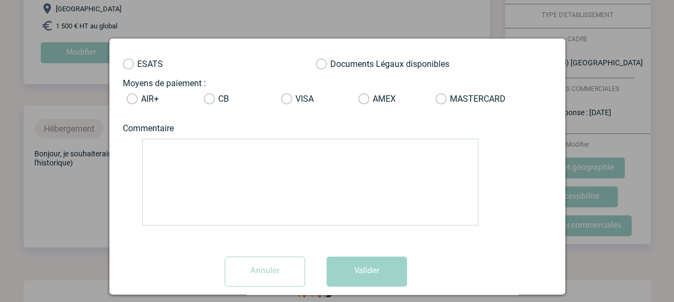
click at [267, 271] on input "Annuler" at bounding box center [265, 272] width 80 height 30
